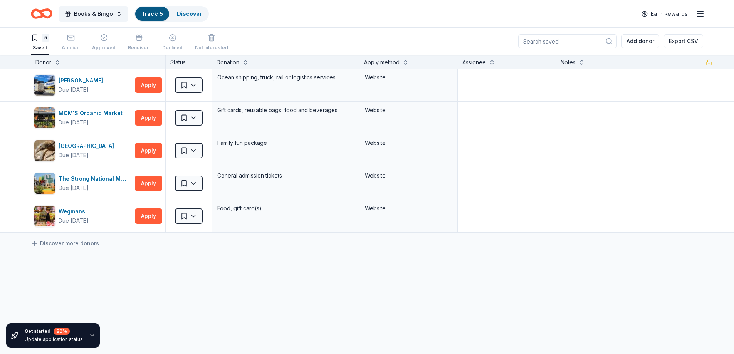
click at [40, 12] on icon "Home" at bounding box center [45, 14] width 12 height 8
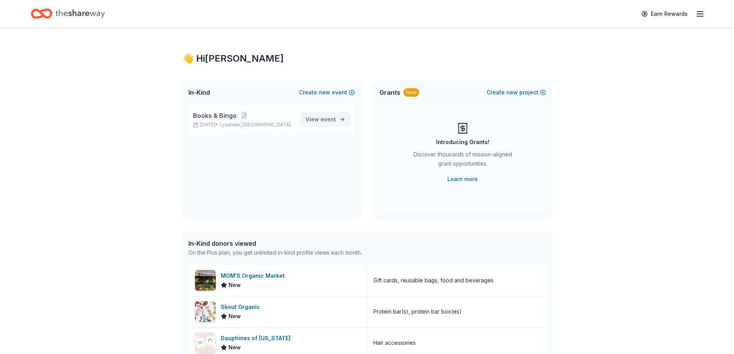
click at [327, 120] on span "event" at bounding box center [328, 119] width 15 height 7
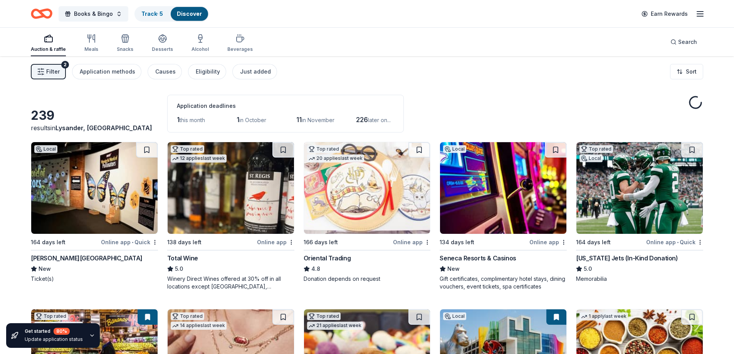
click at [685, 71] on html "10% Books & Bingo Track · 5 Discover Earn Rewards Auction & raffle Meals Snacks…" at bounding box center [367, 177] width 734 height 354
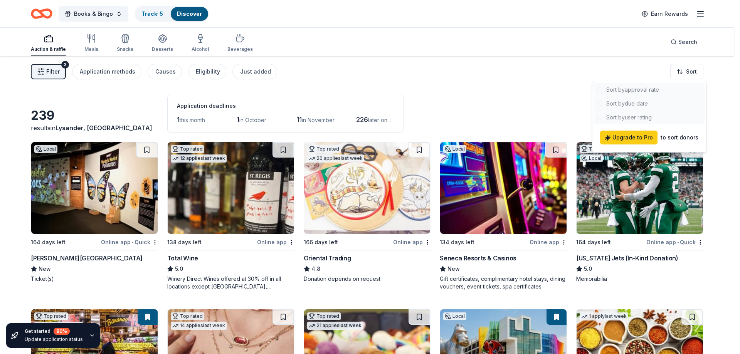
click at [189, 123] on html "10% Books & Bingo Track · 5 Discover Earn Rewards Auction & raffle Meals Snacks…" at bounding box center [370, 177] width 740 height 354
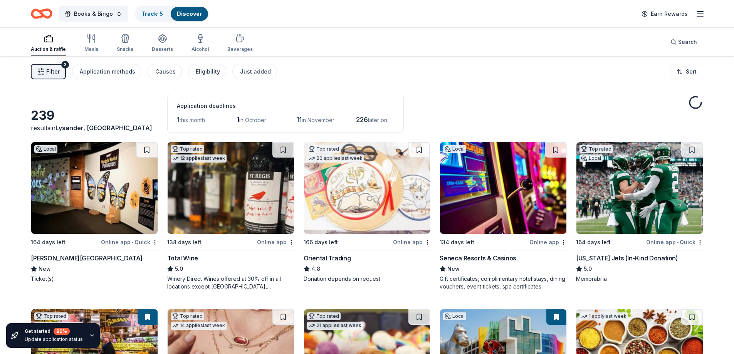
click at [185, 114] on div "1 this month" at bounding box center [196, 120] width 38 height 12
click at [189, 121] on span "this month" at bounding box center [192, 120] width 25 height 7
click at [116, 71] on div "Application methods" at bounding box center [108, 71] width 56 height 9
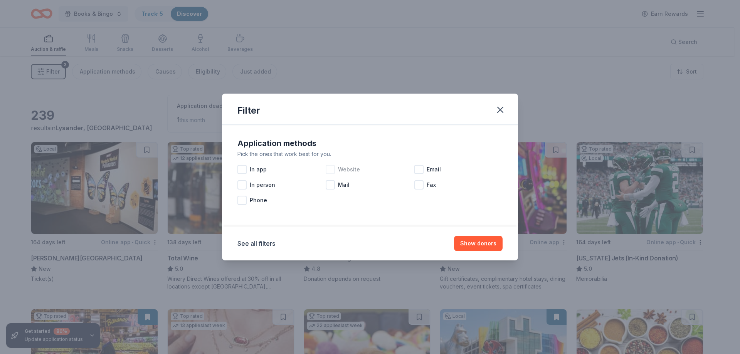
click at [332, 168] on div at bounding box center [330, 169] width 9 height 9
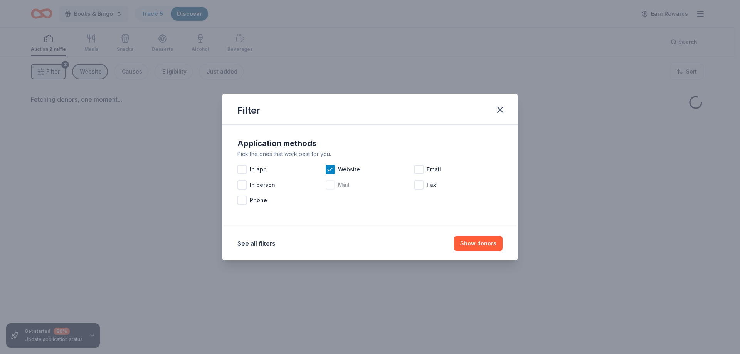
click at [331, 186] on div at bounding box center [330, 184] width 9 height 9
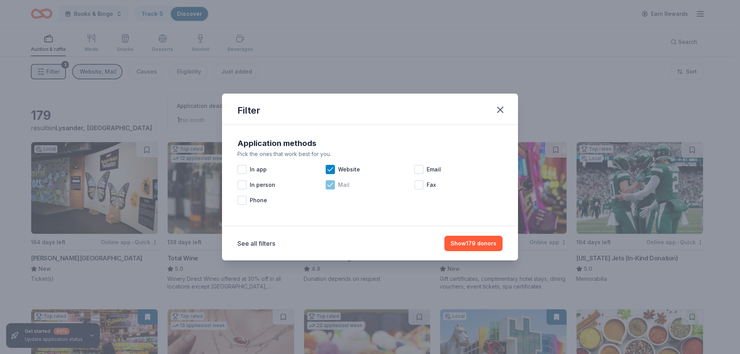
click at [332, 184] on icon at bounding box center [330, 184] width 5 height 3
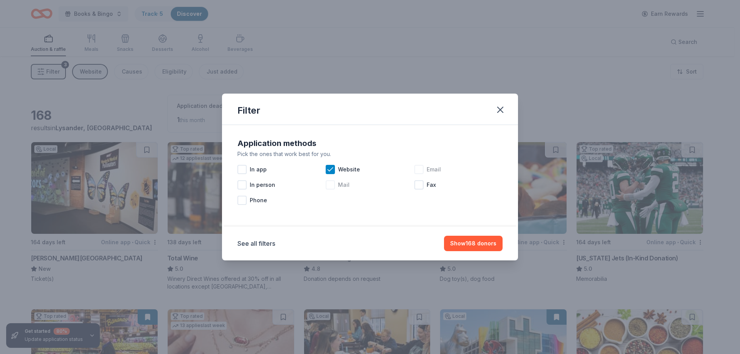
click at [418, 167] on div at bounding box center [418, 169] width 9 height 9
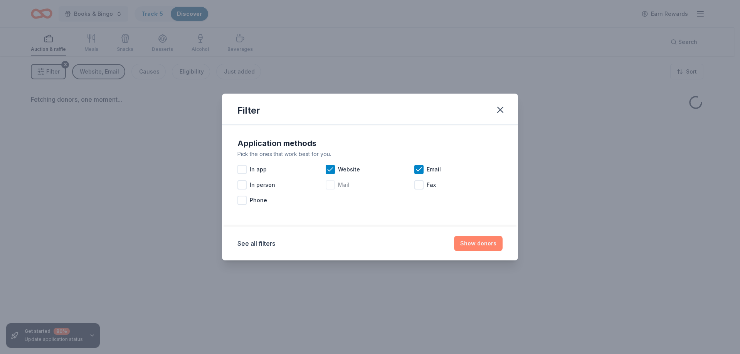
click at [478, 238] on button "Show donors" at bounding box center [478, 243] width 49 height 15
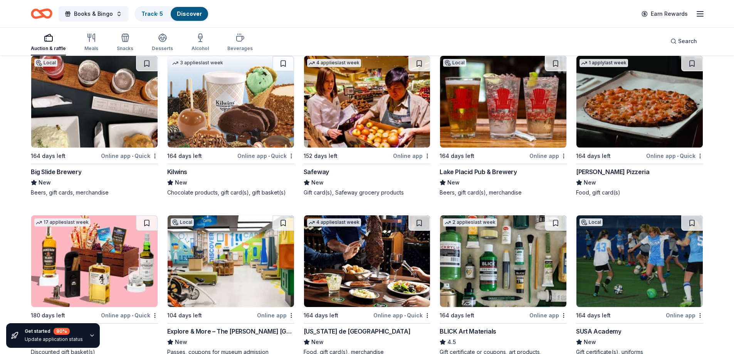
scroll to position [1735, 0]
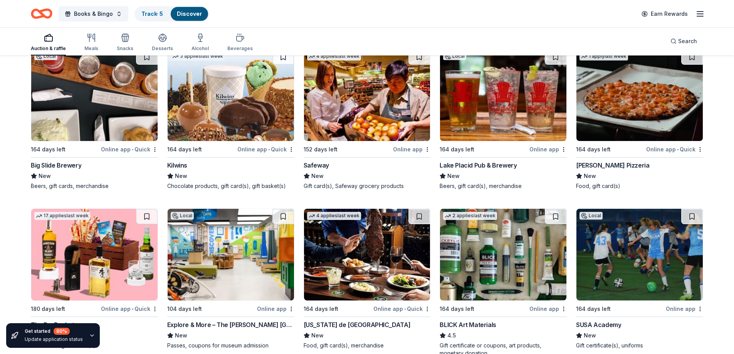
click at [61, 165] on div "Big Slide Brewery" at bounding box center [56, 165] width 50 height 9
